Goal: Transaction & Acquisition: Obtain resource

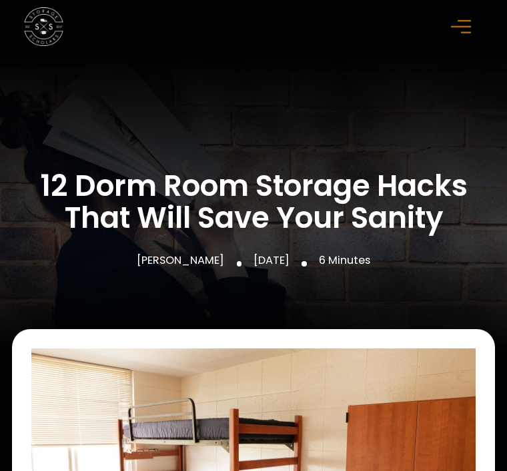
click at [459, 32] on icon "menu" at bounding box center [461, 26] width 20 height 15
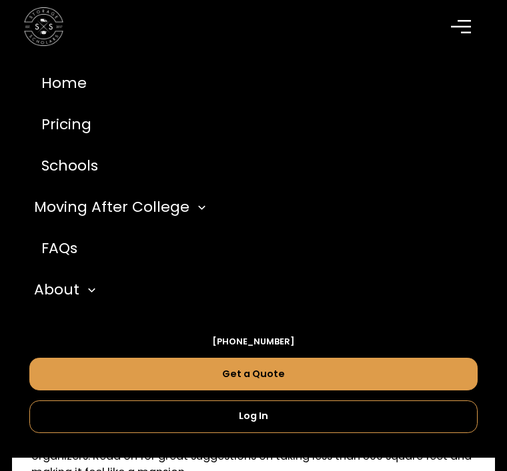
scroll to position [274, 0]
click at [72, 201] on div "Moving After College" at bounding box center [111, 208] width 155 height 22
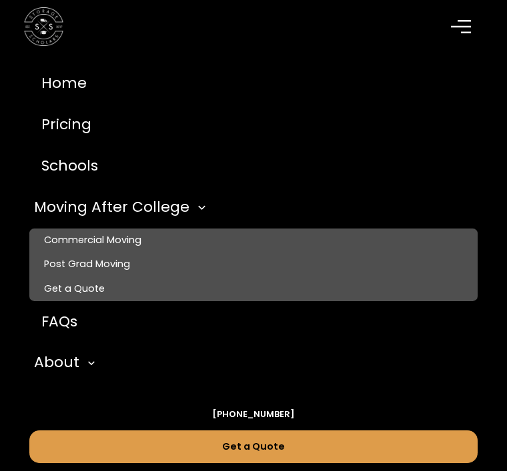
click at [75, 232] on link "Commercial Moving" at bounding box center [253, 241] width 449 height 24
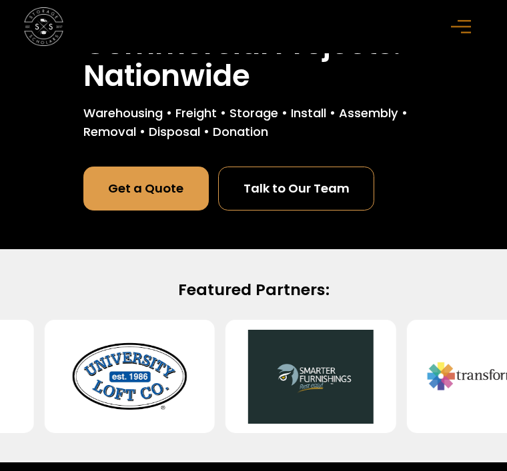
scroll to position [405, 0]
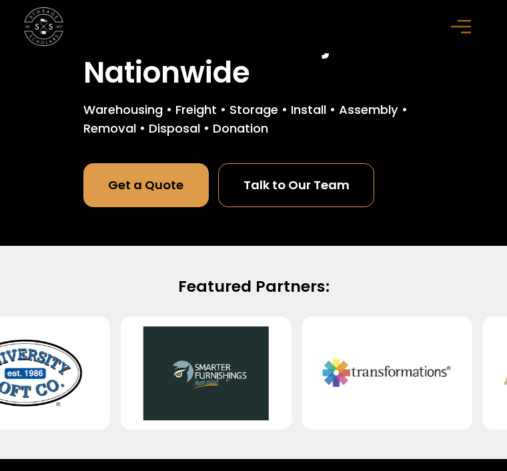
click at [149, 191] on link "Get a Quote" at bounding box center [145, 185] width 125 height 44
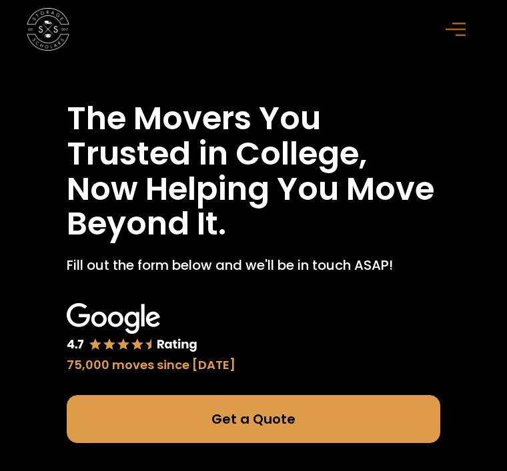
click at [101, 429] on link "Get a Quote" at bounding box center [253, 419] width 373 height 48
click at [33, 25] on img at bounding box center [48, 29] width 43 height 43
